Goal: Transaction & Acquisition: Purchase product/service

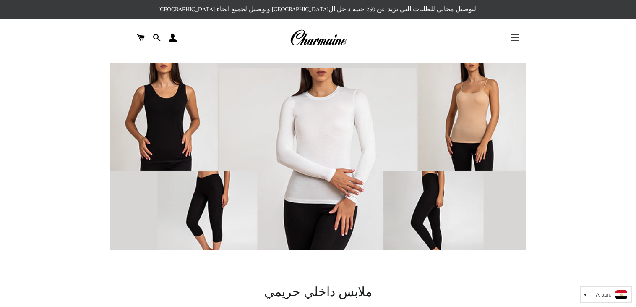
click at [514, 42] on button "التنقل في الموقع" at bounding box center [515, 37] width 21 height 21
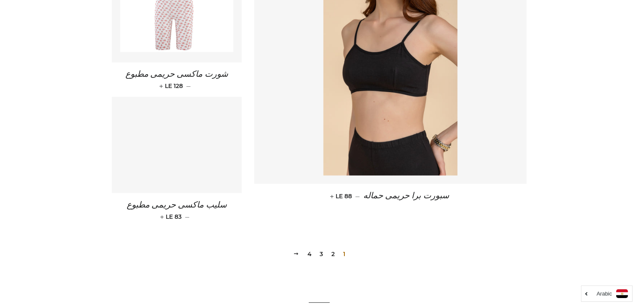
scroll to position [1254, 0]
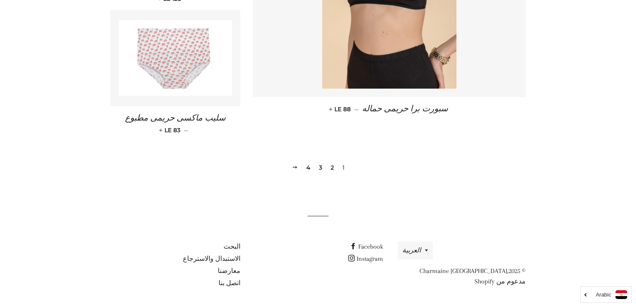
click at [295, 168] on span at bounding box center [295, 167] width 6 height 6
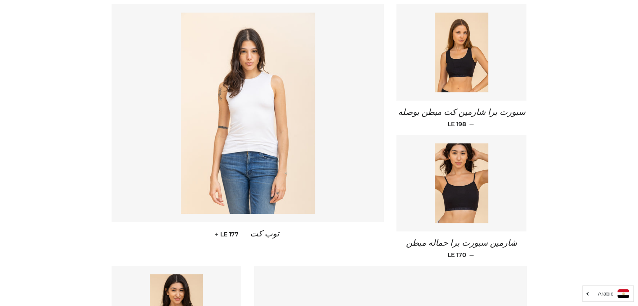
scroll to position [121, 0]
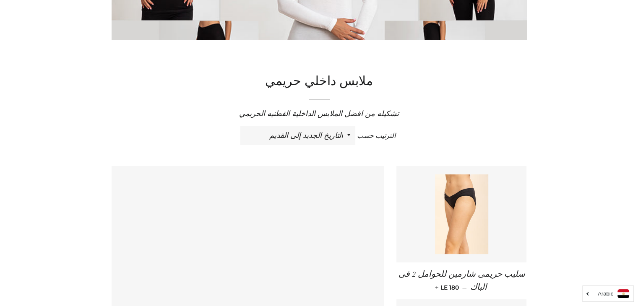
scroll to position [146, 0]
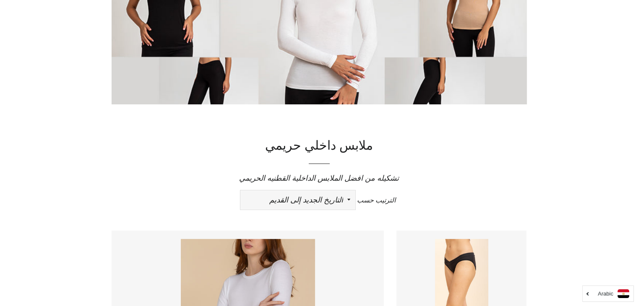
click at [352, 198] on select "ظهرت اكثر المبيعات أبجديا من الألف إلى الياء ابجديا من الياء الى الالف السعر ال…" at bounding box center [297, 199] width 115 height 19
